Goal: Task Accomplishment & Management: Use online tool/utility

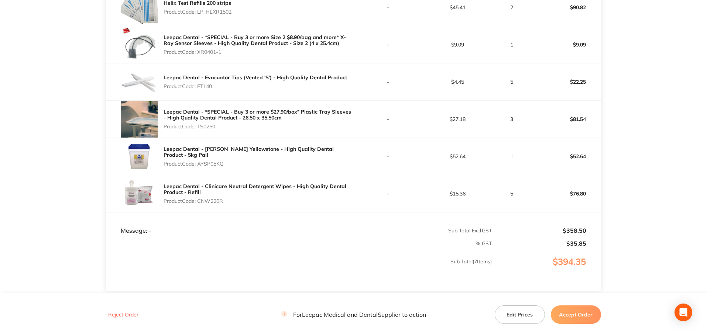
scroll to position [276, 0]
click at [513, 313] on button "Edit Prices" at bounding box center [519, 315] width 50 height 18
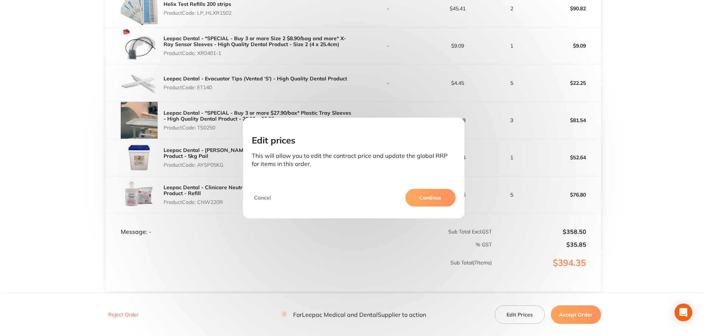
click at [429, 202] on button "Continue" at bounding box center [430, 198] width 50 height 18
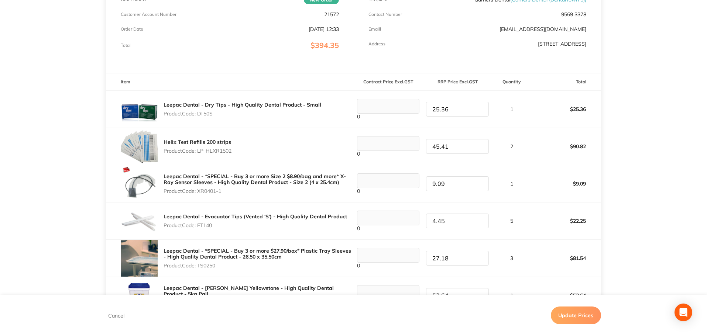
scroll to position [135, 0]
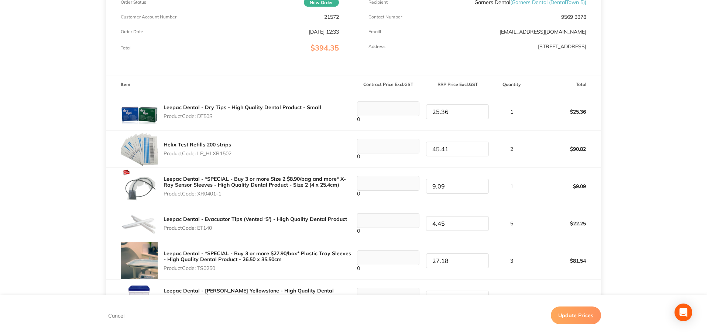
drag, startPoint x: 455, startPoint y: 147, endPoint x: 332, endPoint y: 134, distance: 124.4
click at [332, 134] on tr "Helix Test Refills 200 strips Product Code: LP_HLXR1502 0 45.41 2 $90.82" at bounding box center [353, 148] width 495 height 37
type input "40.82"
click at [697, 148] on main "Leepac Medical and Dental Order ID: Restocq- 95590 Download as PDF Order Detail…" at bounding box center [353, 195] width 707 height 594
drag, startPoint x: 466, startPoint y: 261, endPoint x: 404, endPoint y: 265, distance: 62.1
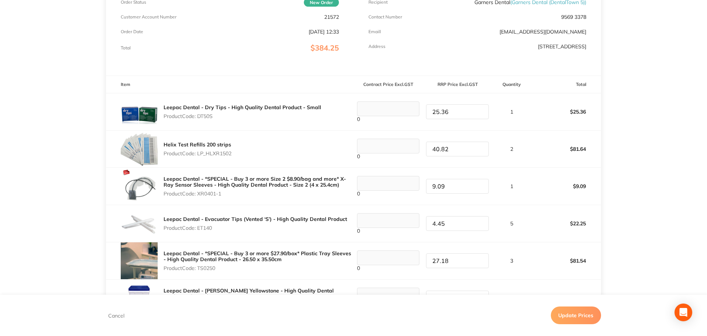
click at [404, 265] on tr "Leepac Dental - *SPECIAL - Buy 3 or more $27.90/box* Plastic Tray Sleeves - Hig…" at bounding box center [353, 260] width 495 height 37
click at [469, 276] on td "25.36" at bounding box center [457, 260] width 69 height 37
drag, startPoint x: 448, startPoint y: 263, endPoint x: 452, endPoint y: 261, distance: 4.7
click at [449, 263] on input "25.36" at bounding box center [457, 261] width 63 height 15
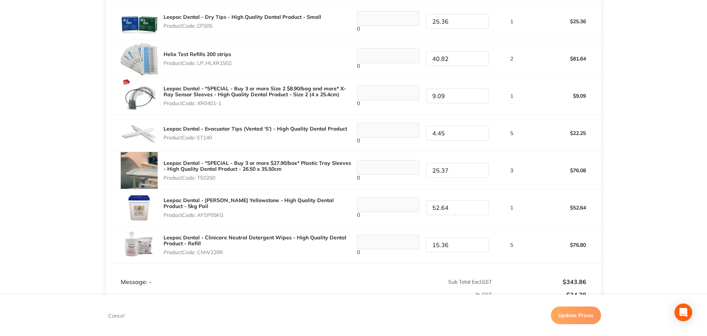
scroll to position [229, 0]
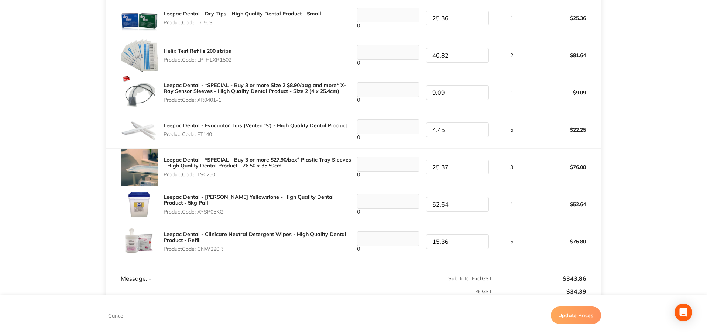
type input "25.37"
click at [372, 201] on tr "Leepac Dental - [PERSON_NAME] Yellowstone - High Quality Dental Product - 5kg P…" at bounding box center [353, 204] width 495 height 37
type input "60.90"
click at [399, 241] on tr "Leepac Dental - Clinicare Neutral Detergent Wipes - High Quality Dental Product…" at bounding box center [353, 241] width 495 height 37
type input "13.55"
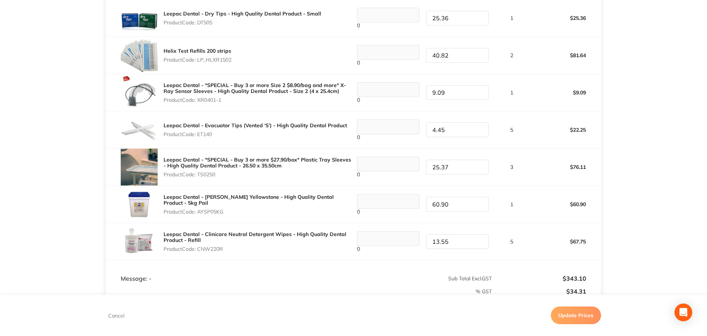
click at [224, 269] on td "Message: -" at bounding box center [229, 271] width 247 height 22
click at [689, 186] on main "Leepac Medical and Dental Order ID: Restocq- 95590 Download as PDF Order Detail…" at bounding box center [353, 101] width 707 height 594
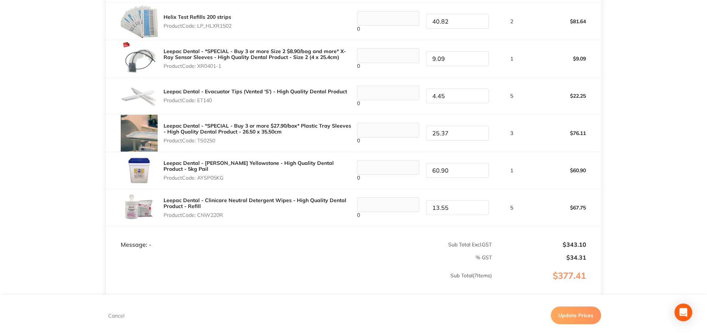
scroll to position [332, 0]
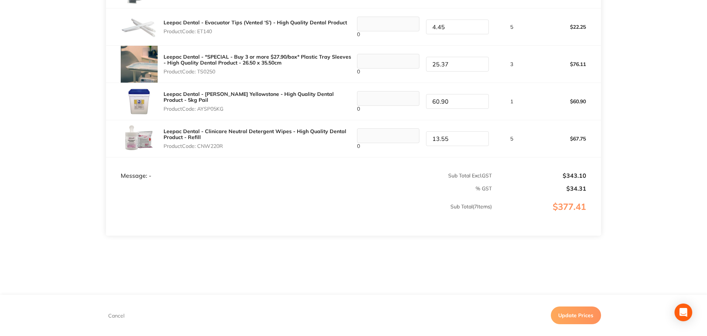
click at [590, 313] on button "Update Prices" at bounding box center [576, 316] width 50 height 18
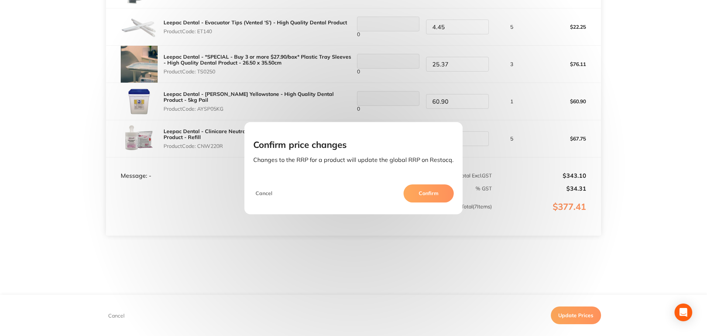
click at [425, 194] on button "Confirm" at bounding box center [428, 194] width 50 height 18
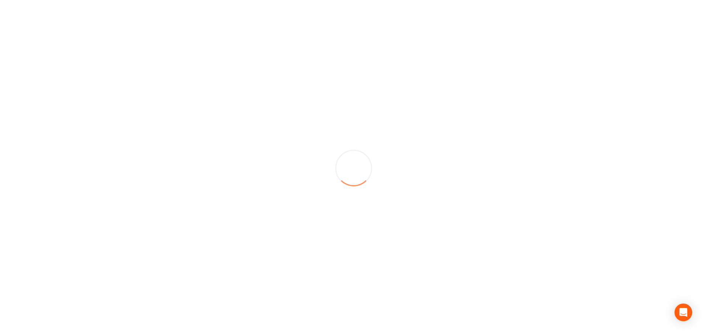
scroll to position [0, 0]
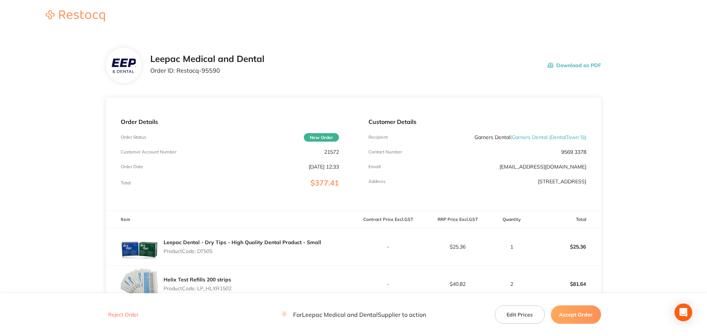
click at [569, 314] on button "Accept Order" at bounding box center [576, 315] width 50 height 18
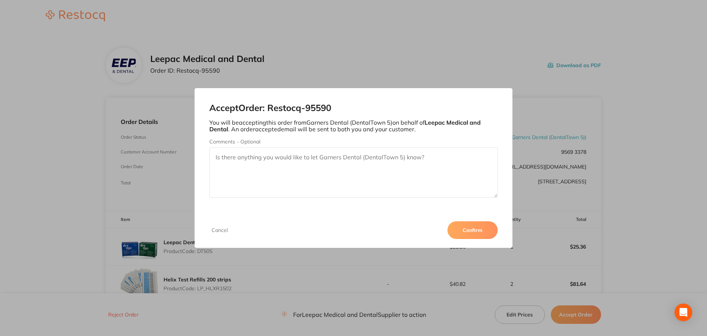
click at [469, 235] on button "Confirm" at bounding box center [472, 230] width 50 height 18
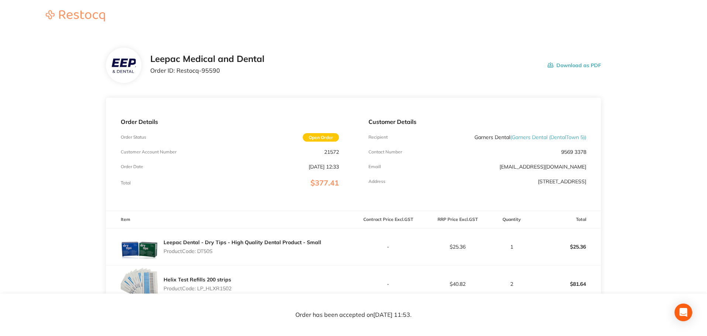
click at [589, 60] on button "Download as PDF" at bounding box center [574, 65] width 54 height 23
drag, startPoint x: 467, startPoint y: 135, endPoint x: 473, endPoint y: 192, distance: 56.8
click at [473, 192] on div "Customer Details Recipient Garners Dental ( Garners Dental (DentalTown 5) ) Con…" at bounding box center [477, 154] width 247 height 113
click at [474, 192] on div "Customer Details Recipient Garners Dental ( Garners Dental (DentalTown 5) ) Con…" at bounding box center [477, 154] width 247 height 113
drag, startPoint x: 472, startPoint y: 131, endPoint x: 636, endPoint y: 194, distance: 175.7
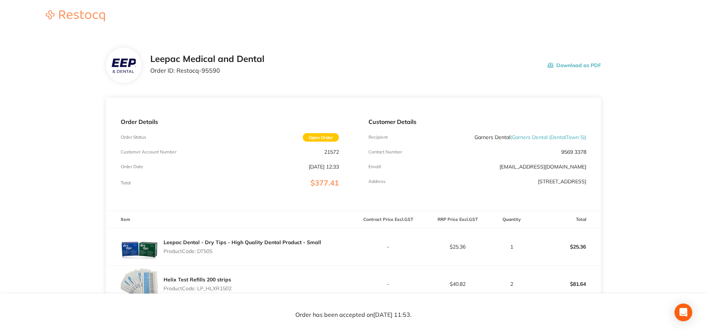
click at [636, 194] on main "Leepac Medical and Dental Order ID: Restocq- 95590 Download as PDF Order Detail…" at bounding box center [353, 330] width 707 height 594
copy div "Garners Dental ( Garners Dental (DentalTown 5) ) Contact Number [PHONE_NUMBER] …"
